Goal: Find specific page/section: Find specific page/section

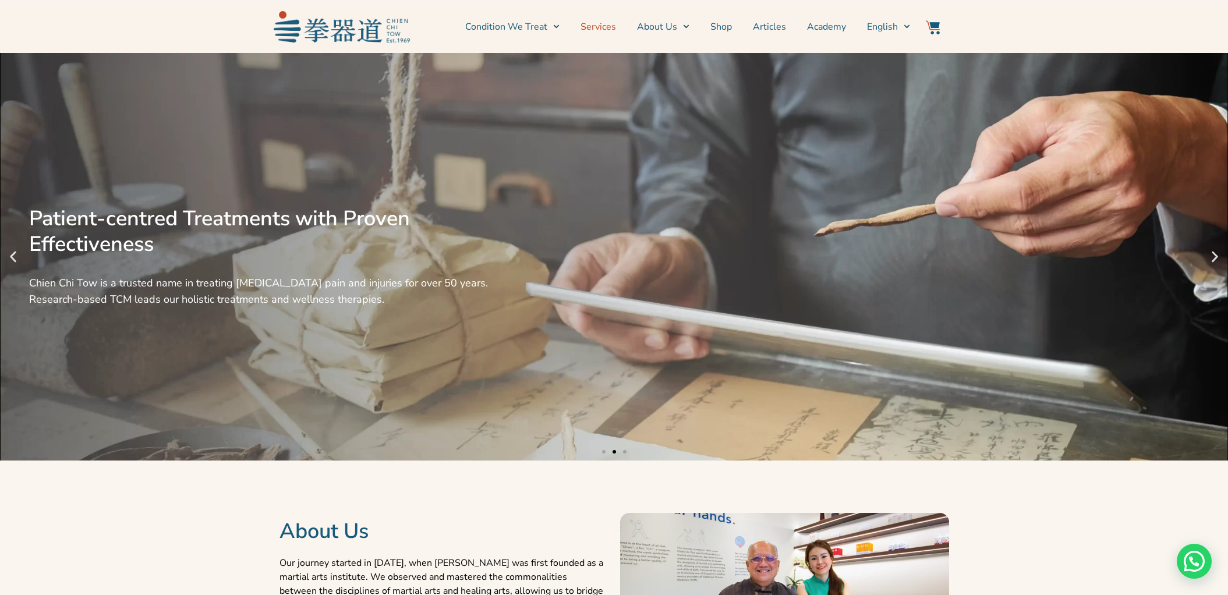
click at [589, 23] on link "Services" at bounding box center [598, 26] width 36 height 29
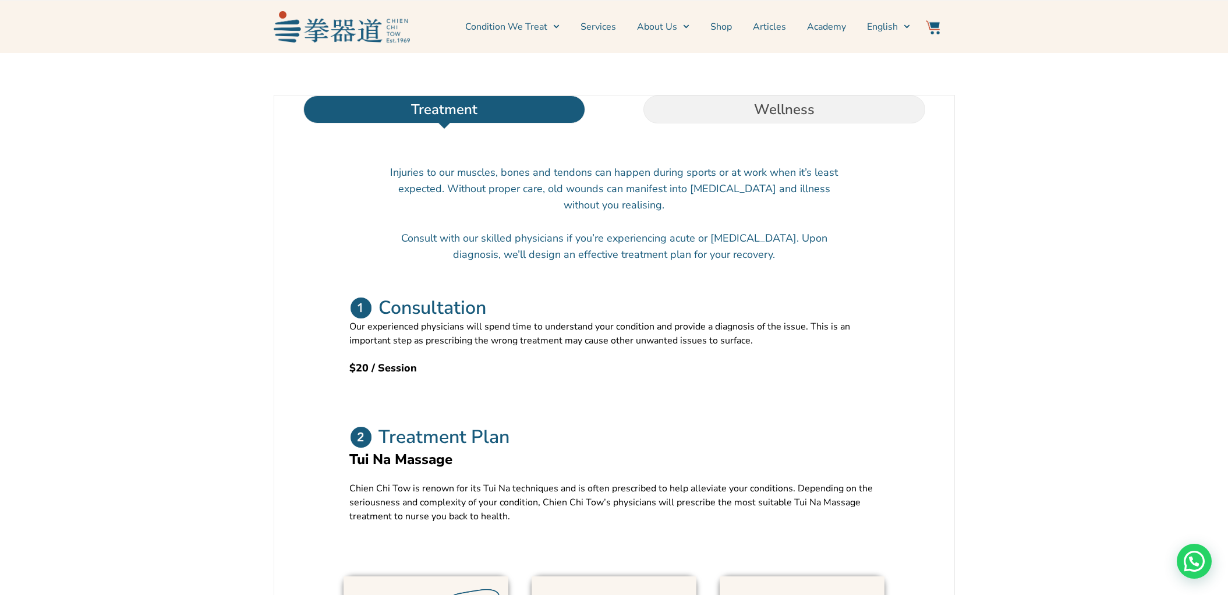
scroll to position [258, 0]
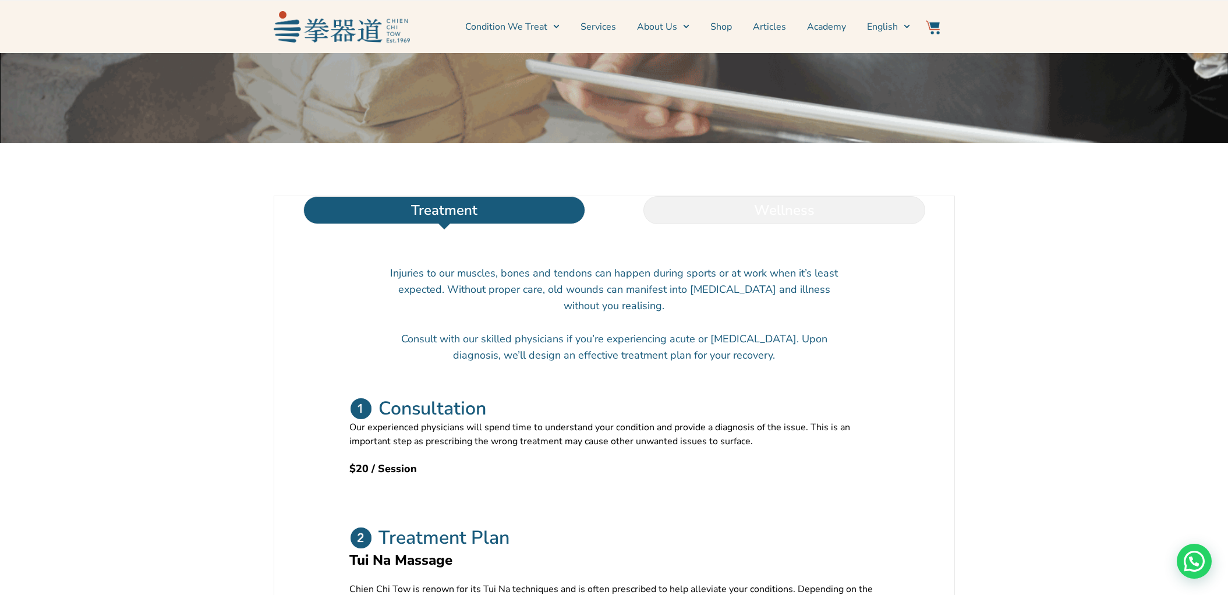
click at [839, 224] on li "Wellness" at bounding box center [784, 210] width 340 height 28
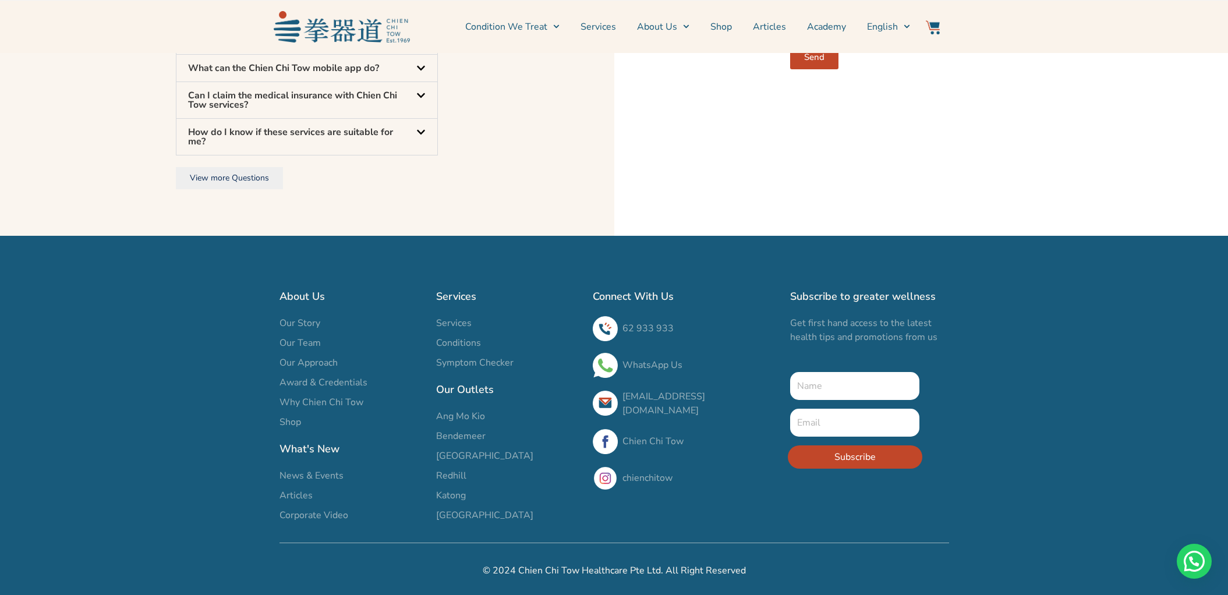
scroll to position [3546, 0]
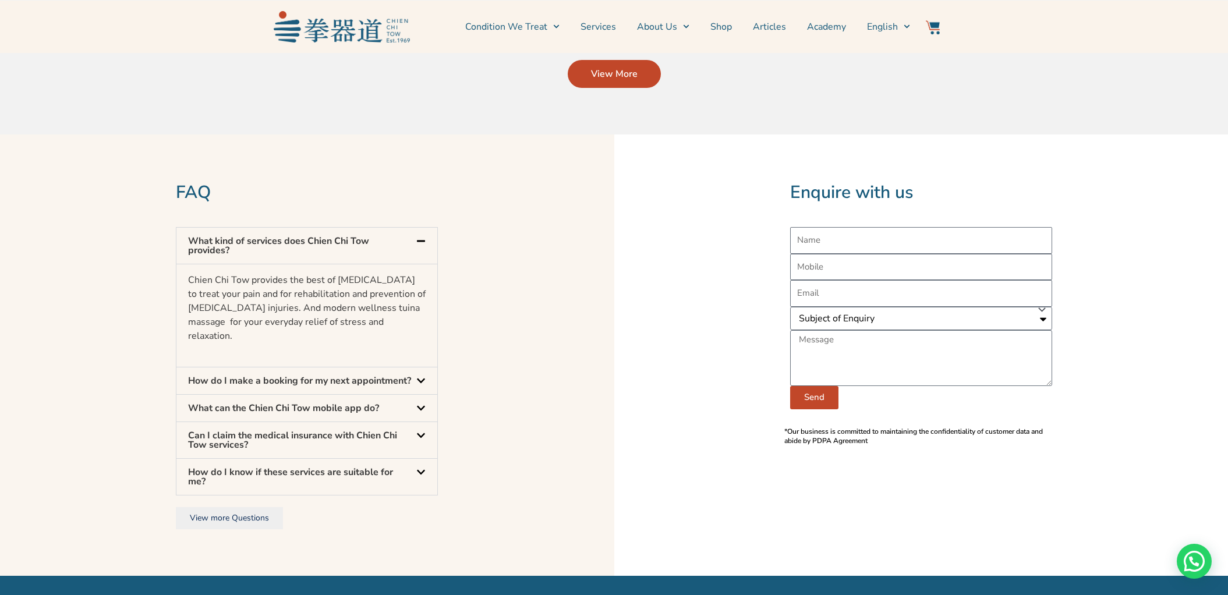
scroll to position [1130, 0]
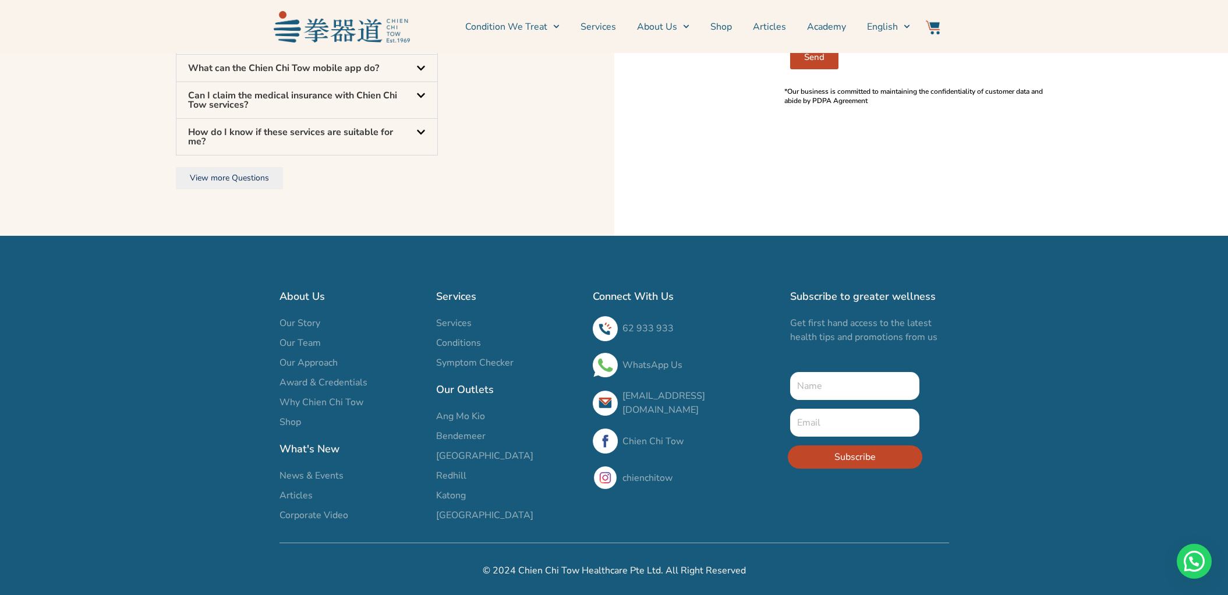
click at [461, 443] on span "Bendemeer" at bounding box center [460, 436] width 49 height 14
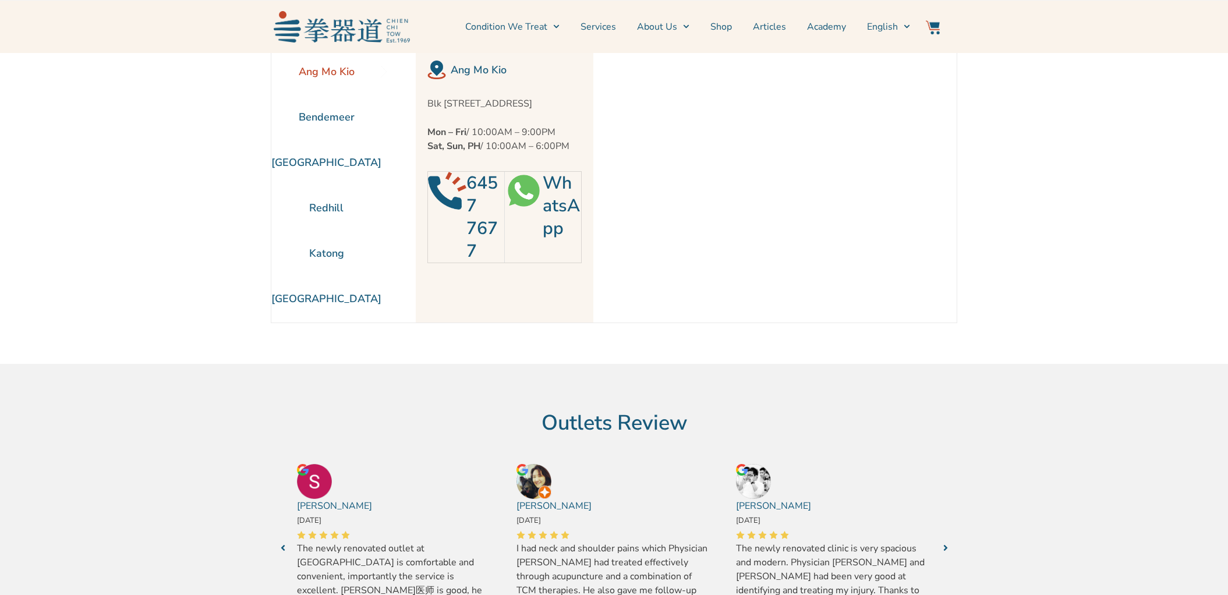
scroll to position [56, 0]
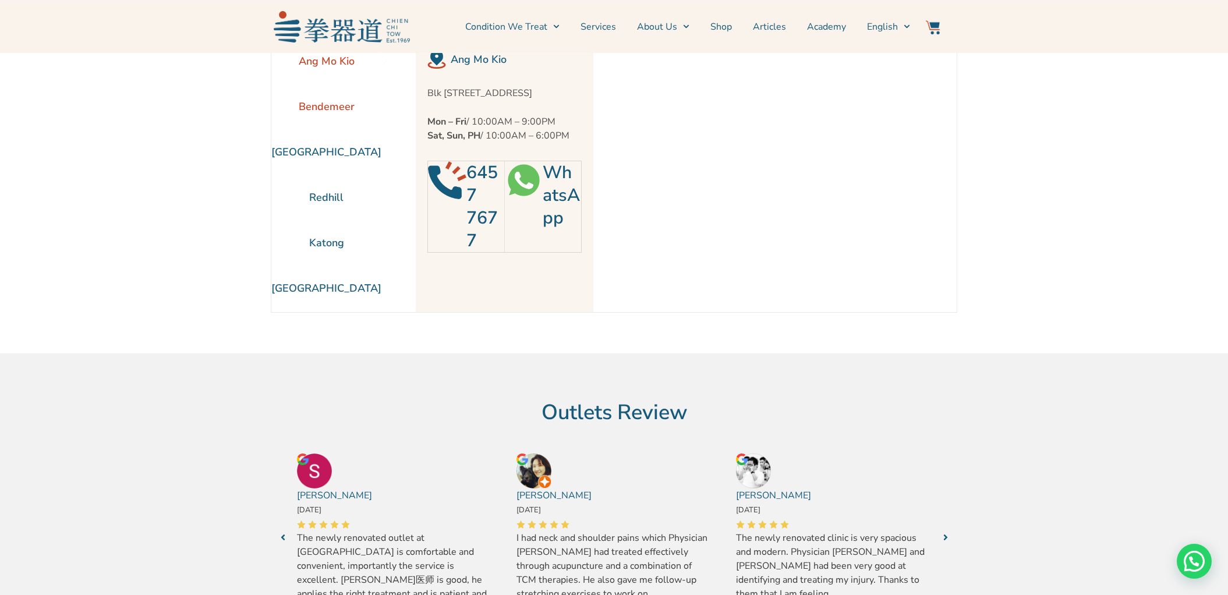
click at [373, 107] on li "Bendemeer" at bounding box center [326, 106] width 110 height 45
